Goal: Task Accomplishment & Management: Complete application form

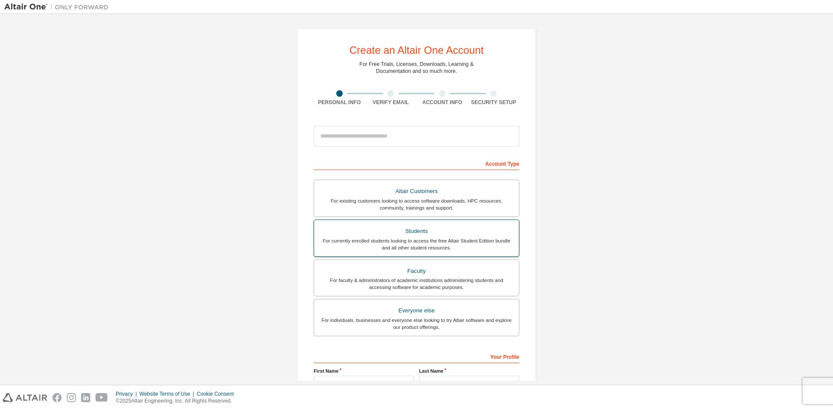
click at [428, 241] on div "For currently enrolled students looking to access the free Altair Student Editi…" at bounding box center [416, 244] width 194 height 14
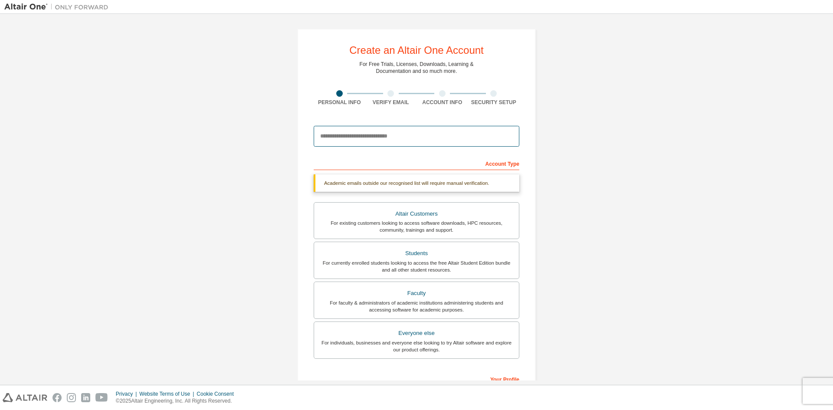
click at [364, 130] on input "email" at bounding box center [417, 136] width 206 height 21
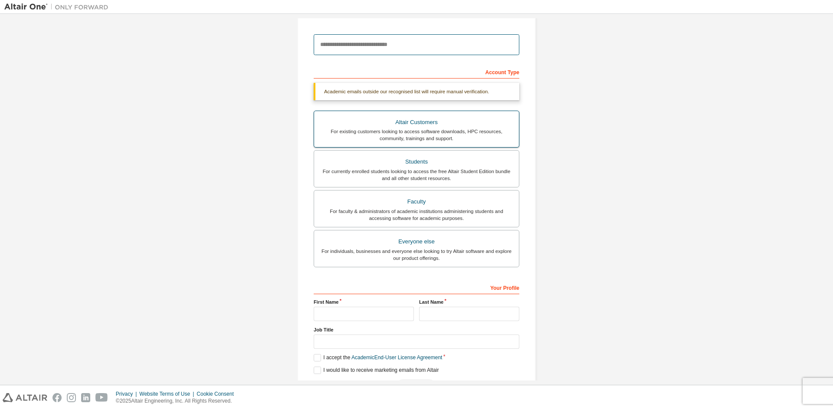
scroll to position [93, 0]
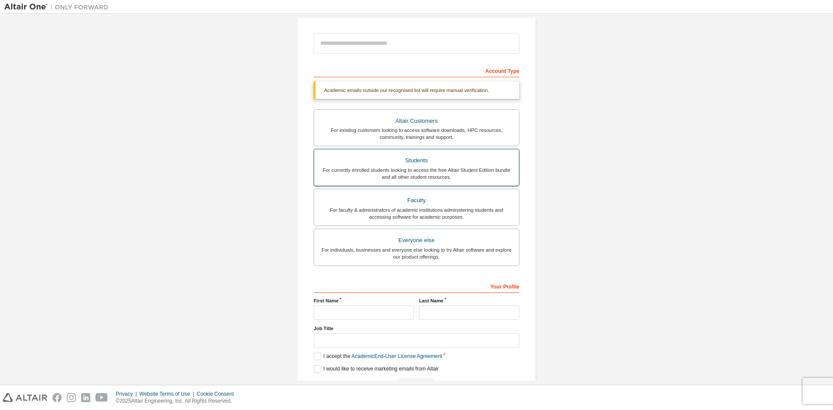
click at [382, 170] on div "For currently enrolled students looking to access the free Altair Student Editi…" at bounding box center [416, 174] width 194 height 14
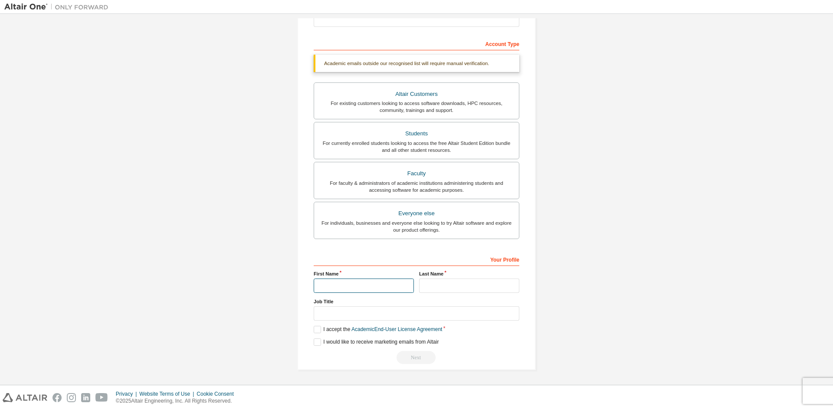
click at [358, 289] on input "text" at bounding box center [364, 286] width 100 height 14
type input "*******"
click at [437, 280] on input "text" at bounding box center [469, 286] width 100 height 14
type input "**********"
click at [411, 312] on input "text" at bounding box center [417, 313] width 206 height 14
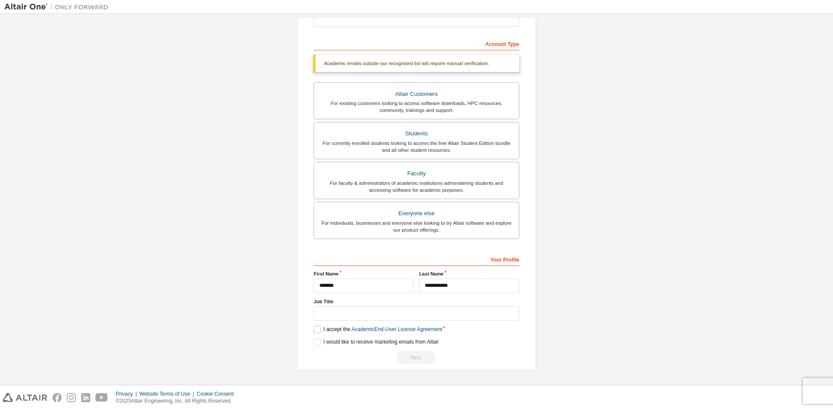
click at [315, 330] on label "I accept the Academic End-User License Agreement" at bounding box center [378, 329] width 128 height 7
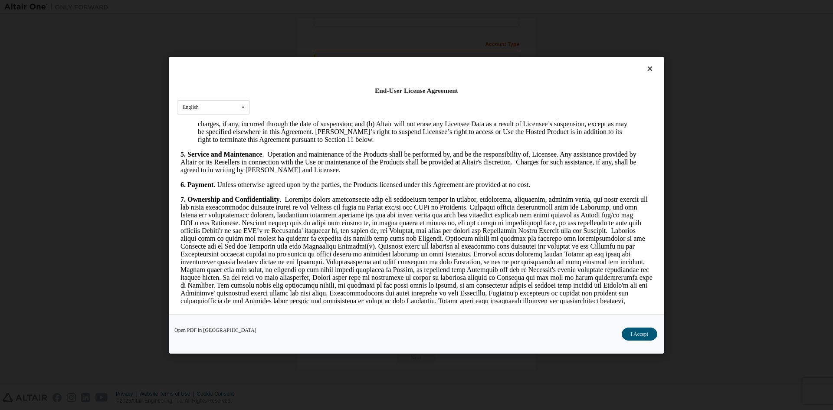
scroll to position [1302, 0]
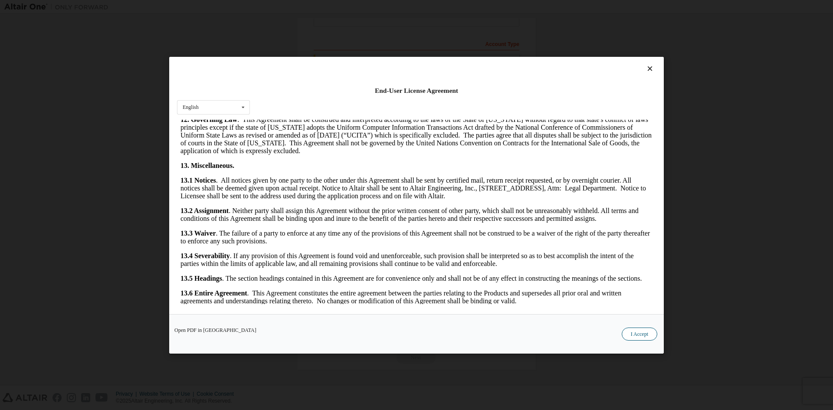
click at [641, 332] on button "I Accept" at bounding box center [640, 333] width 36 height 13
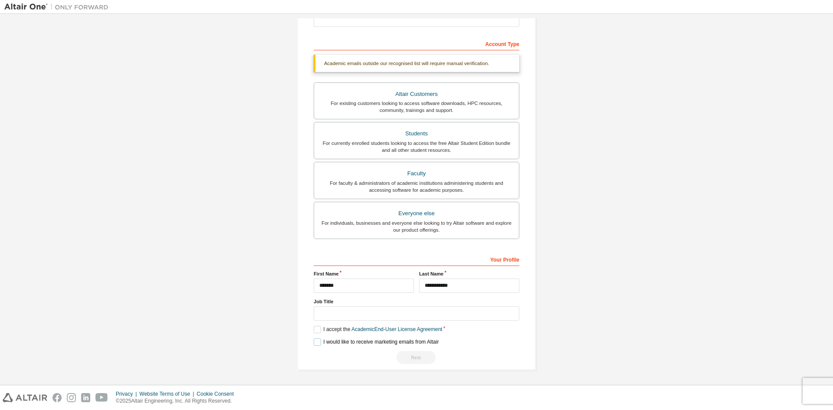
click at [318, 341] on label "I would like to receive marketing emails from Altair" at bounding box center [376, 342] width 125 height 7
click at [345, 314] on input "text" at bounding box center [417, 313] width 206 height 14
type input "********"
click at [418, 368] on div "Create an Altair One Account For Free Trials, Licenses, Downloads, Learning & D…" at bounding box center [416, 139] width 239 height 461
click at [411, 357] on div "Next" at bounding box center [417, 357] width 206 height 13
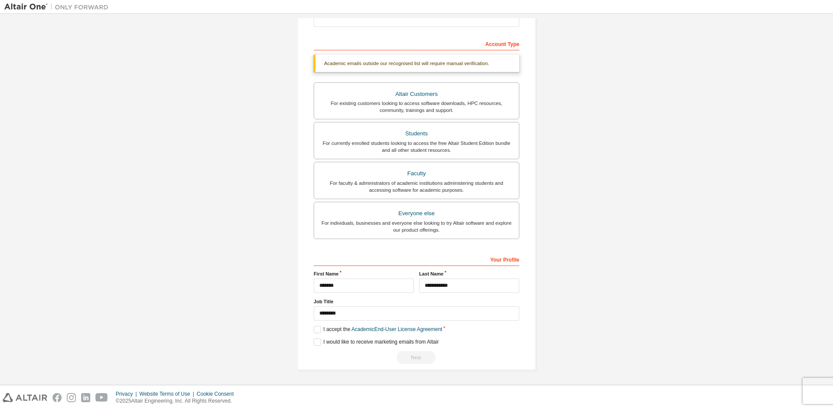
scroll to position [0, 0]
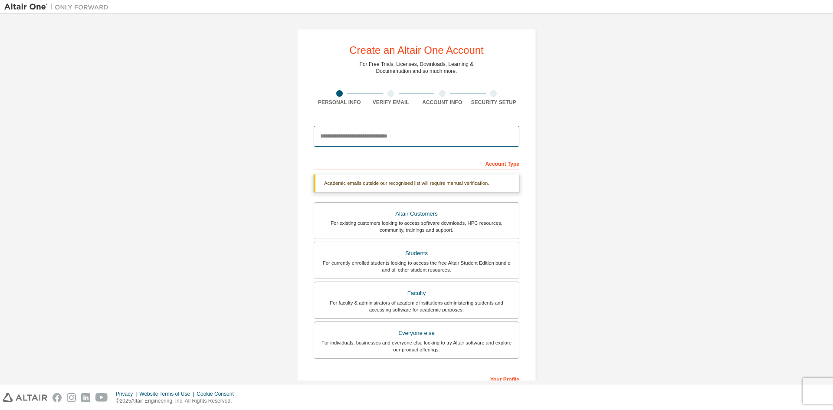
click at [358, 139] on input "email" at bounding box center [417, 136] width 206 height 21
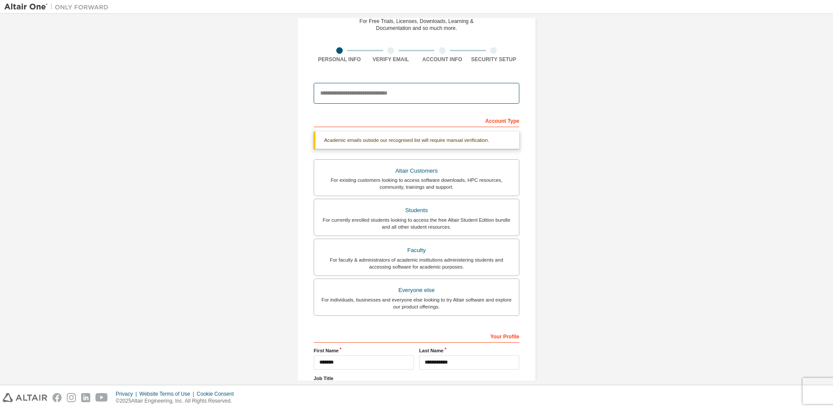
scroll to position [120, 0]
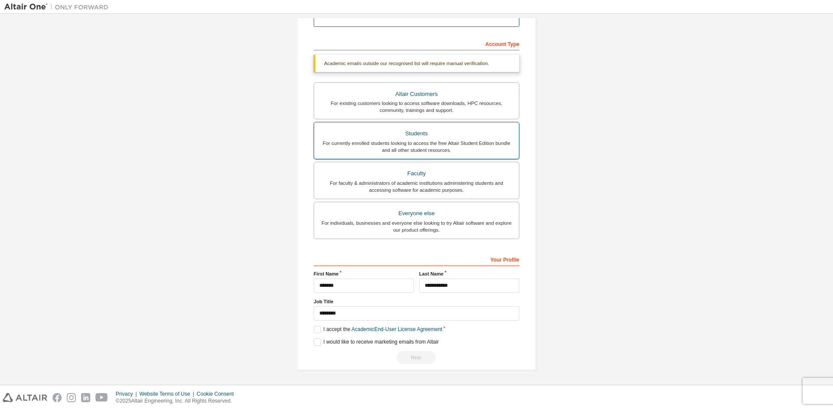
type input "**********"
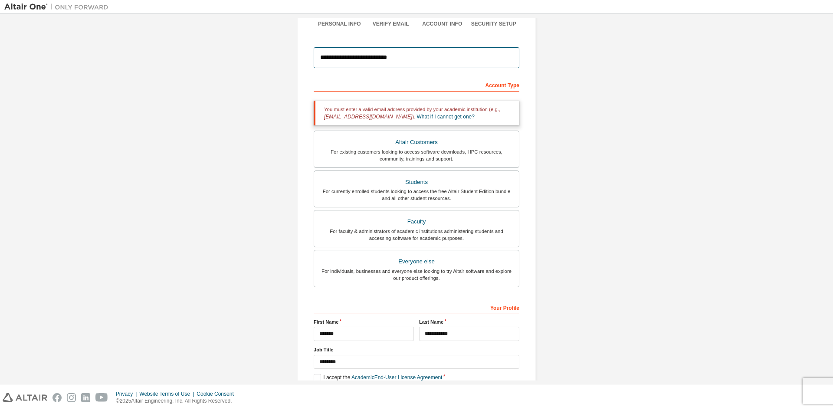
scroll to position [0, 0]
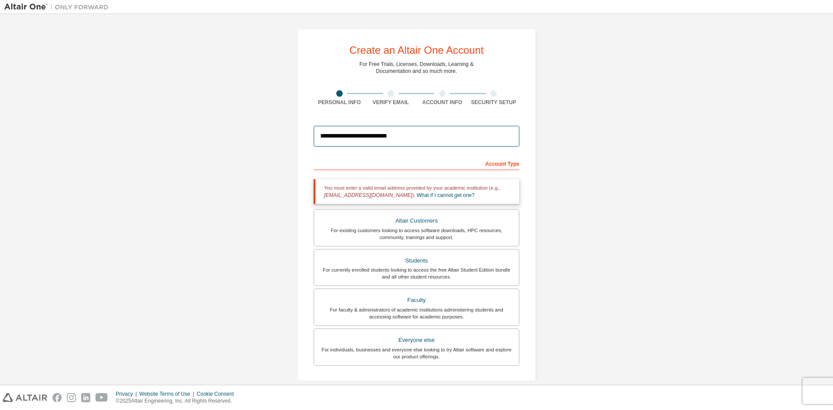
click at [385, 135] on input "**********" at bounding box center [417, 136] width 206 height 21
click at [499, 164] on div "Account Type" at bounding box center [417, 163] width 206 height 14
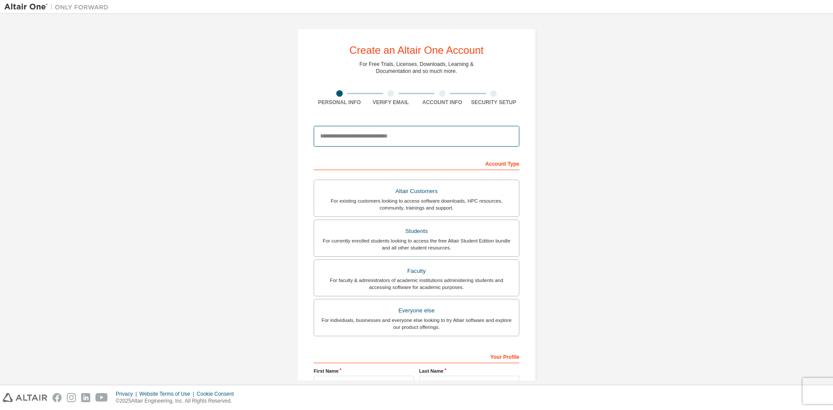
click at [365, 140] on input "email" at bounding box center [417, 136] width 206 height 21
click at [385, 94] on div at bounding box center [391, 93] width 52 height 7
click at [434, 122] on div at bounding box center [417, 137] width 206 height 30
click at [437, 133] on input "email" at bounding box center [417, 136] width 206 height 21
paste input "**********"
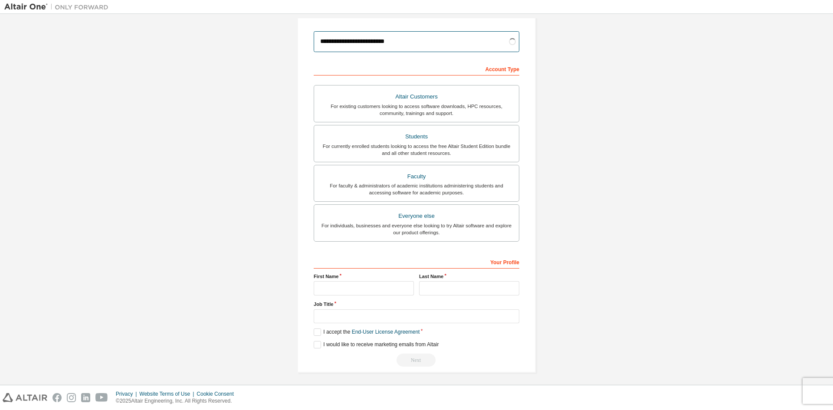
scroll to position [97, 0]
type input "**********"
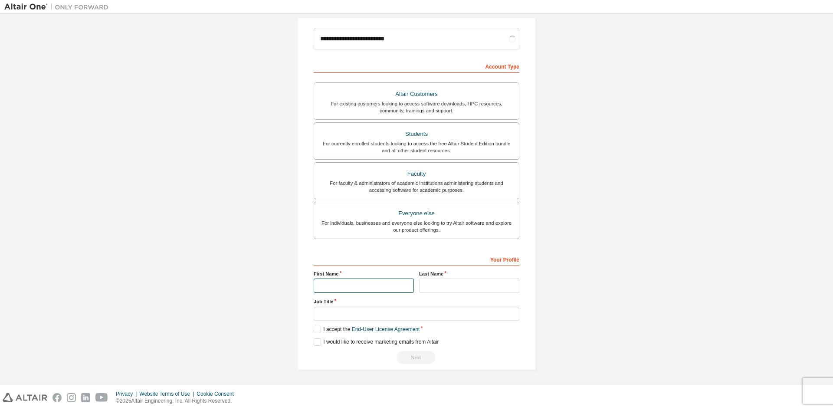
click at [377, 289] on input "text" at bounding box center [364, 286] width 100 height 14
type input "*******"
click at [431, 283] on input "text" at bounding box center [469, 286] width 100 height 14
type input "**********"
click at [424, 316] on input "text" at bounding box center [417, 314] width 206 height 14
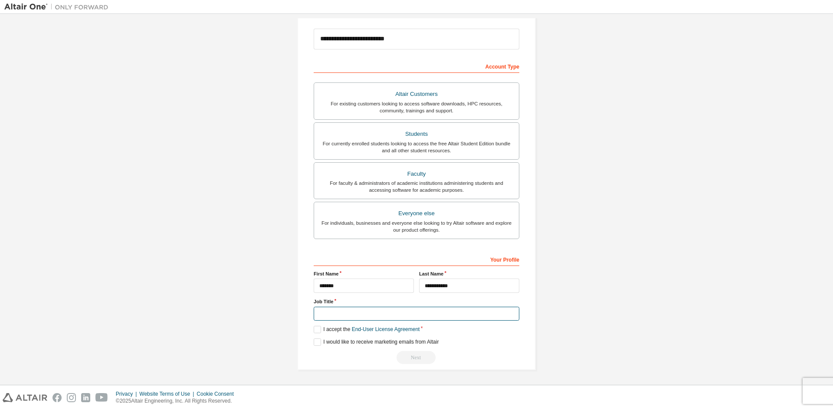
click at [402, 316] on input "text" at bounding box center [417, 314] width 206 height 14
click at [319, 331] on label "I accept the End-User License Agreement" at bounding box center [367, 329] width 106 height 7
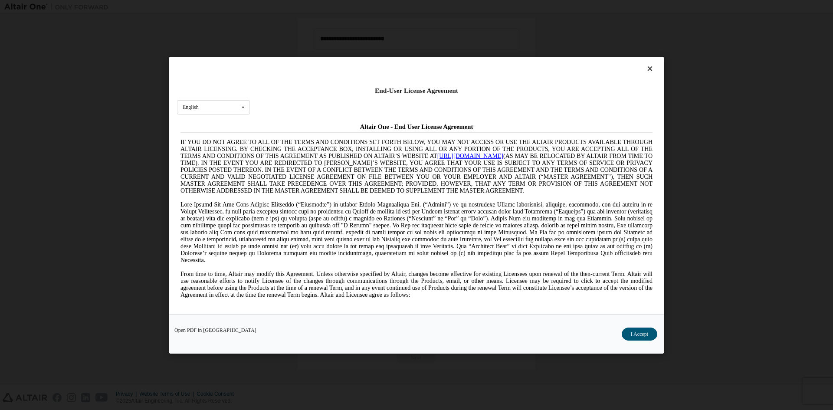
scroll to position [0, 0]
click at [640, 334] on button "I Accept" at bounding box center [640, 333] width 36 height 13
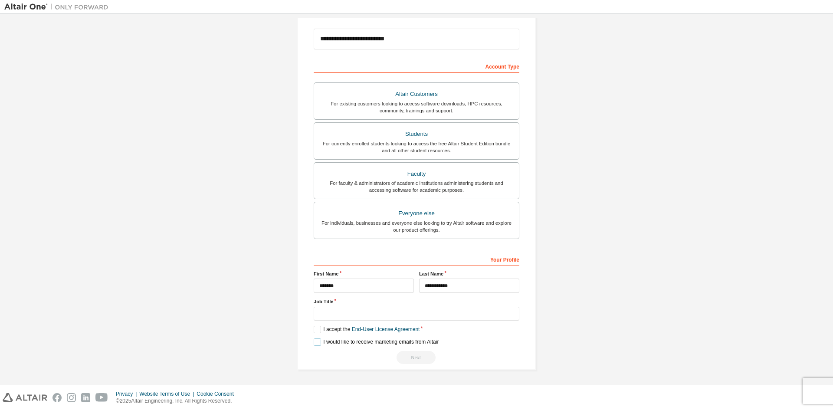
click at [317, 342] on label "I would like to receive marketing emails from Altair" at bounding box center [376, 342] width 125 height 7
click at [383, 317] on input "text" at bounding box center [417, 314] width 206 height 14
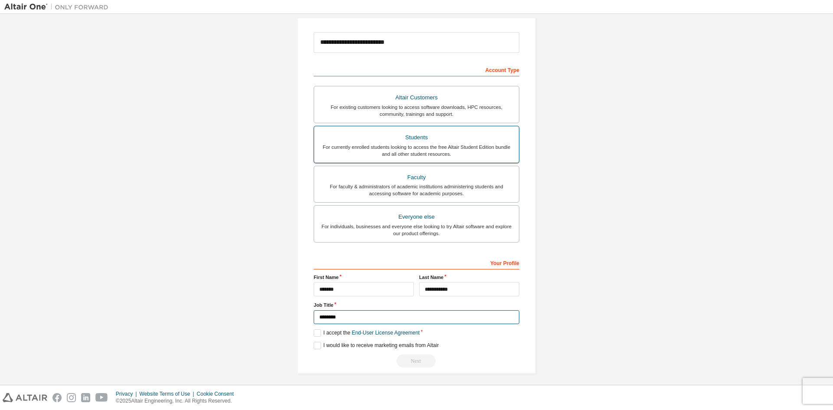
type input "********"
click at [449, 144] on div "For currently enrolled students looking to access the free Altair Student Editi…" at bounding box center [416, 151] width 194 height 14
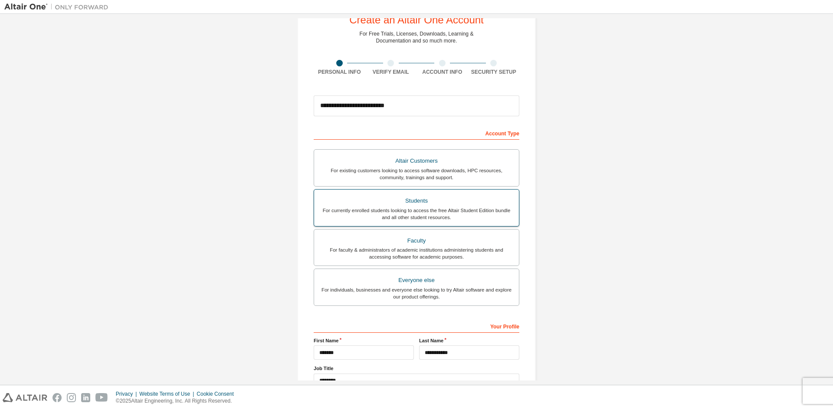
scroll to position [97, 0]
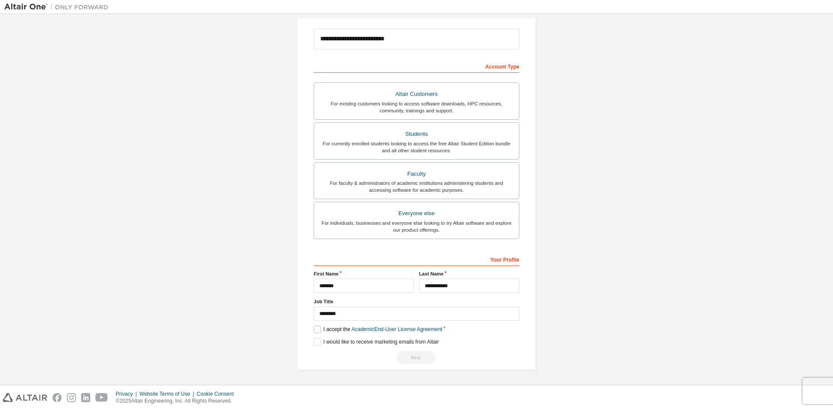
click at [315, 333] on label "I accept the Academic End-User License Agreement" at bounding box center [378, 329] width 128 height 7
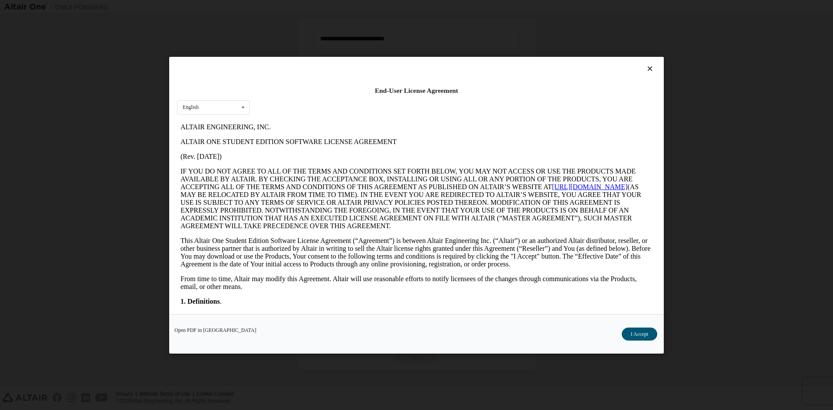
scroll to position [0, 0]
click at [641, 332] on button "I Accept" at bounding box center [640, 333] width 36 height 13
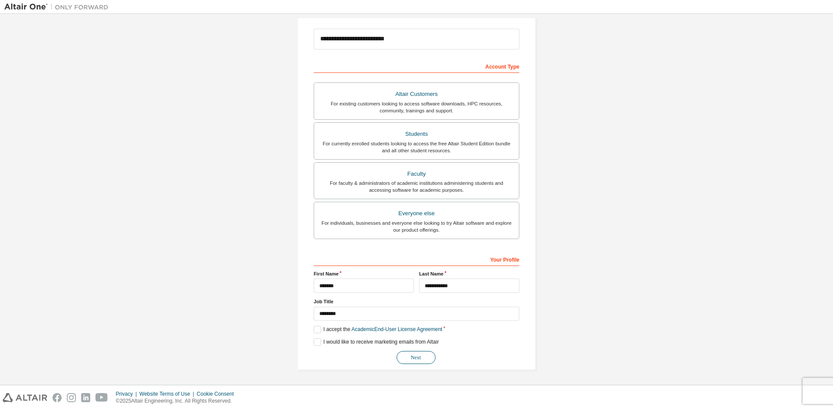
click at [424, 352] on button "Next" at bounding box center [416, 357] width 39 height 13
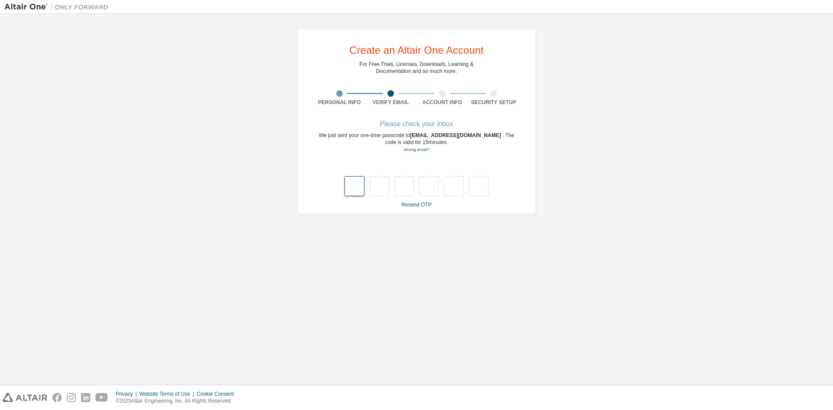
click at [357, 185] on input "text" at bounding box center [355, 186] width 20 height 20
type input "*"
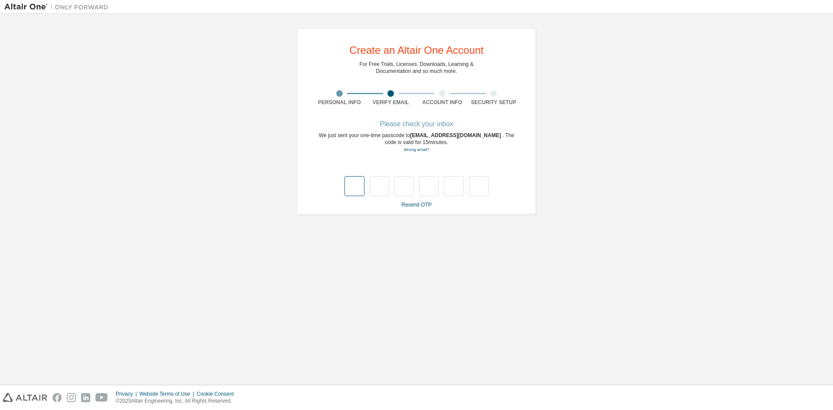
type input "*"
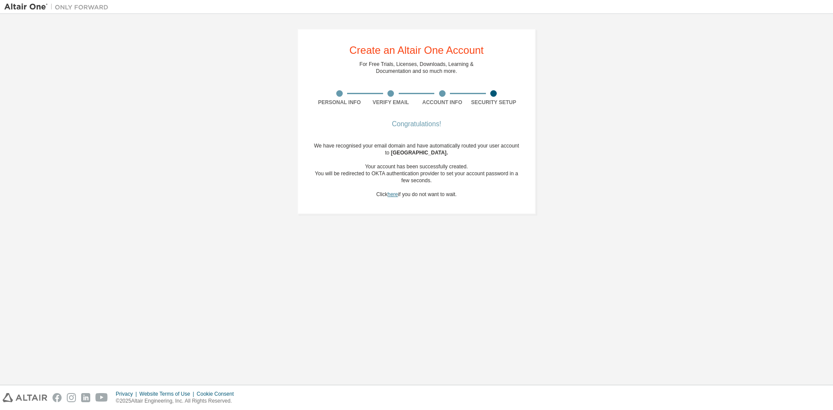
click at [392, 196] on link "here" at bounding box center [393, 194] width 10 height 6
